Goal: Information Seeking & Learning: Learn about a topic

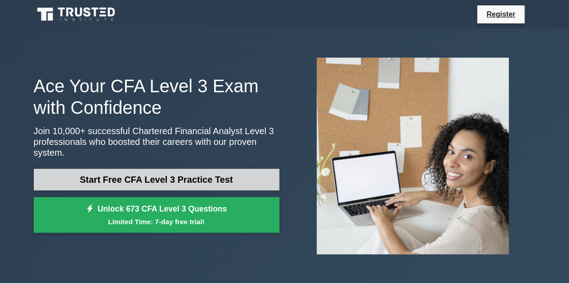
click at [196, 169] on link "Start Free CFA Level 3 Practice Test" at bounding box center [157, 180] width 246 height 22
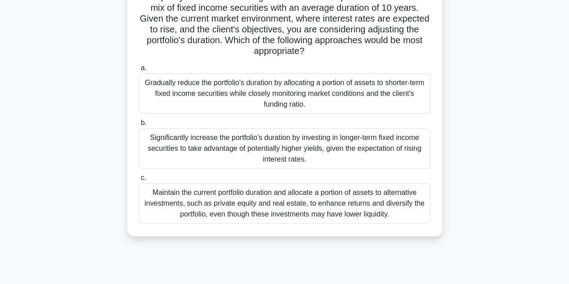
scroll to position [106, 0]
click at [148, 81] on div "Gradually reduce the portfolio's duration by allocating a portion of assets to …" at bounding box center [285, 93] width 292 height 41
click at [139, 71] on input "a. Gradually reduce the portfolio's duration by allocating a portion of assets …" at bounding box center [139, 68] width 0 height 6
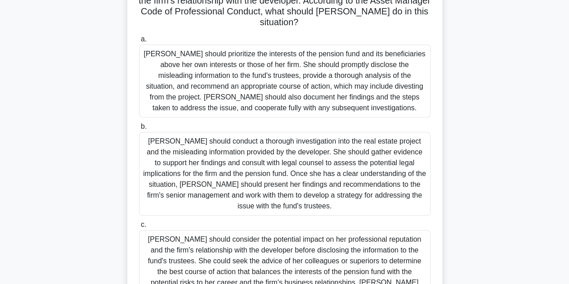
scroll to position [159, 0]
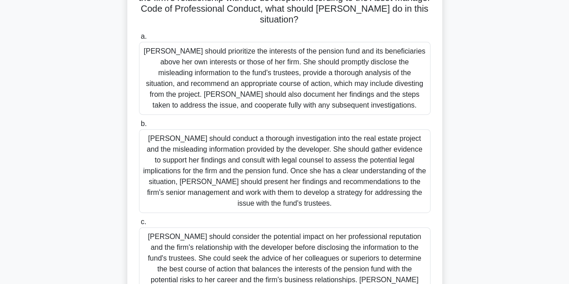
click at [235, 108] on div "Jennifer should prioritize the interests of the pension fund and its beneficiar…" at bounding box center [285, 78] width 292 height 73
click at [139, 40] on input "a. Jennifer should prioritize the interests of the pension fund and its benefic…" at bounding box center [139, 37] width 0 height 6
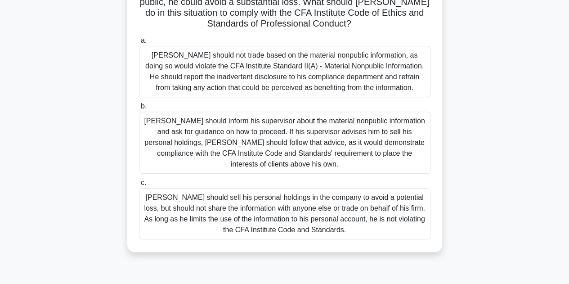
scroll to position [155, 0]
click at [335, 55] on div "Daniel should not trade based on the material nonpublic information, as doing s…" at bounding box center [285, 70] width 292 height 51
click at [139, 43] on input "a. Daniel should not trade based on the material nonpublic information, as doin…" at bounding box center [139, 40] width 0 height 6
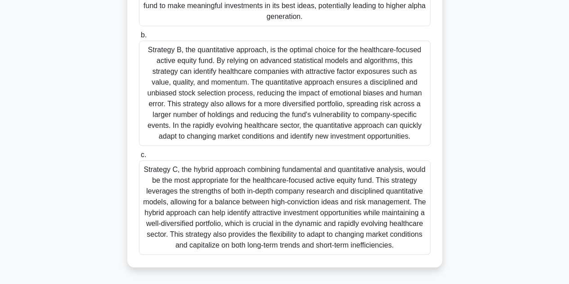
scroll to position [351, 0]
click at [400, 216] on div "Strategy C, the hybrid approach combining fundamental and quantitative analysis…" at bounding box center [285, 207] width 292 height 95
click at [139, 158] on input "c. Strategy C, the hybrid approach combining fundamental and quantitative analy…" at bounding box center [139, 155] width 0 height 6
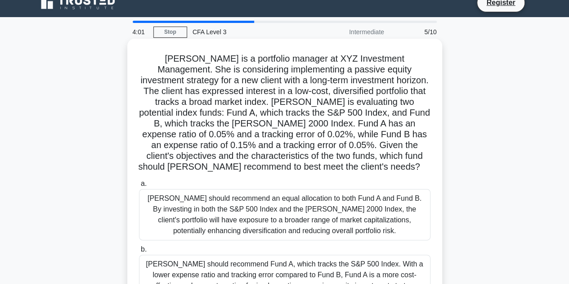
scroll to position [0, 0]
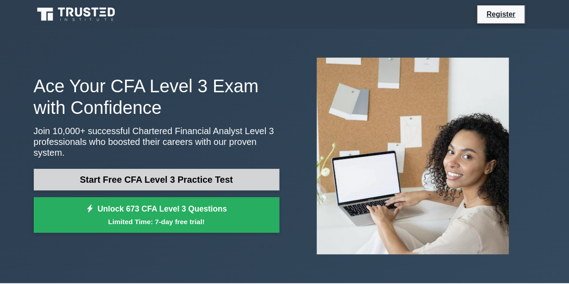
click at [214, 169] on link "Start Free CFA Level 3 Practice Test" at bounding box center [157, 180] width 246 height 22
